Goal: Navigation & Orientation: Find specific page/section

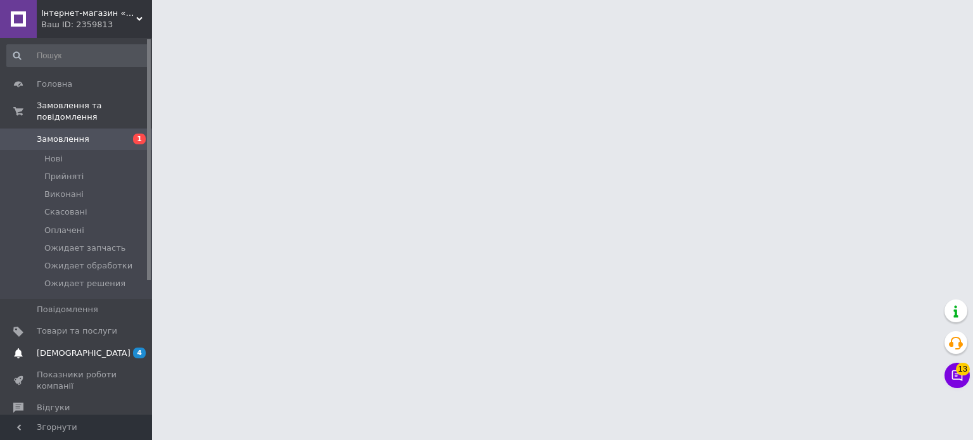
click at [94, 348] on span "[DEMOGRAPHIC_DATA]" at bounding box center [77, 353] width 80 height 11
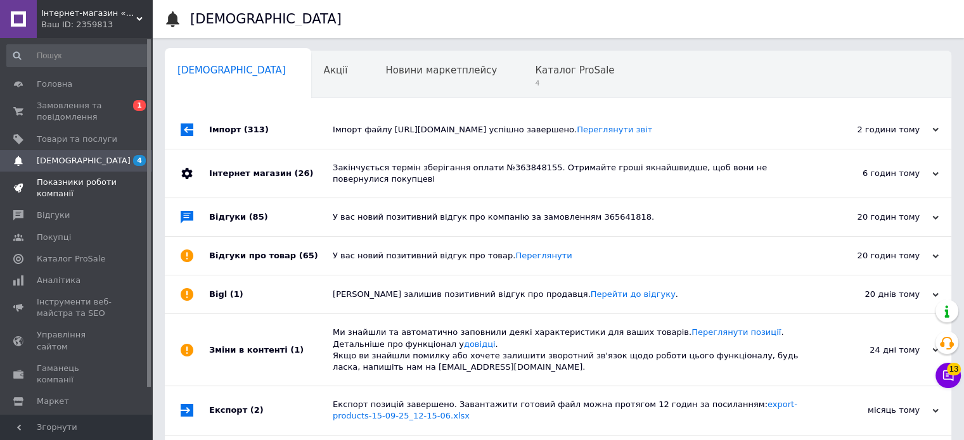
click at [49, 188] on span "Показники роботи компанії" at bounding box center [77, 188] width 80 height 23
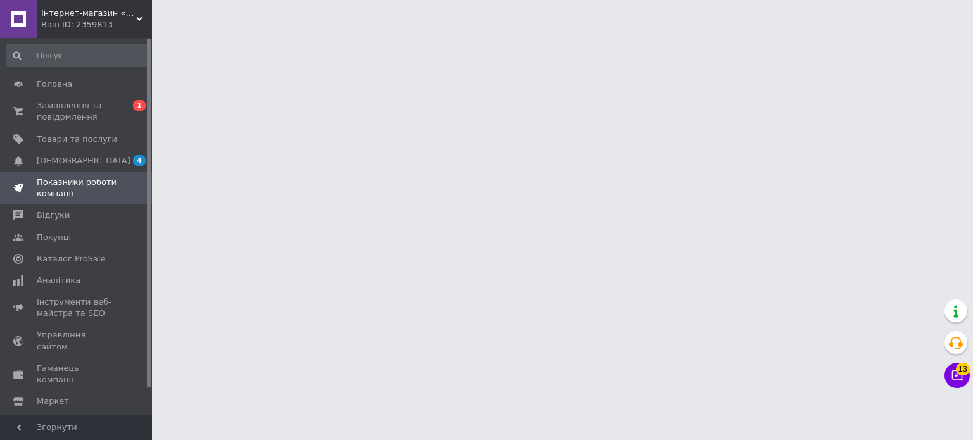
click at [87, 18] on span "Інтернет-магазин «Dragon Parts»" at bounding box center [88, 13] width 95 height 11
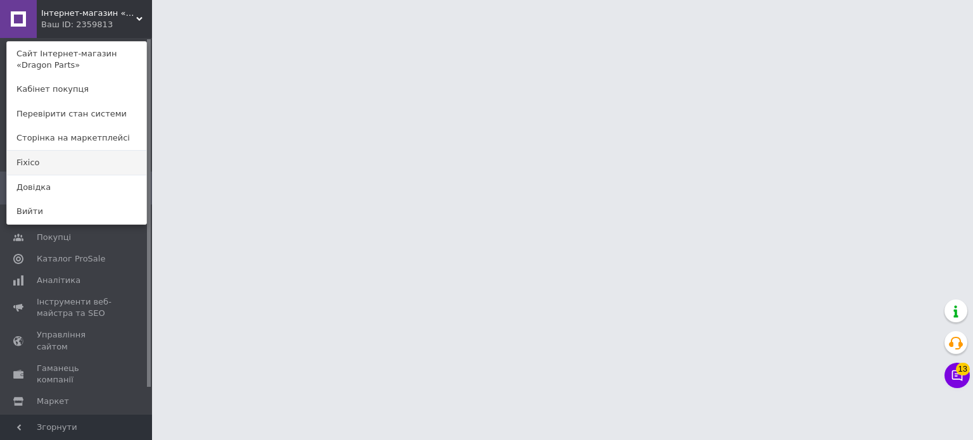
click at [46, 168] on link "Fixico" at bounding box center [76, 163] width 139 height 24
